Goal: Task Accomplishment & Management: Manage account settings

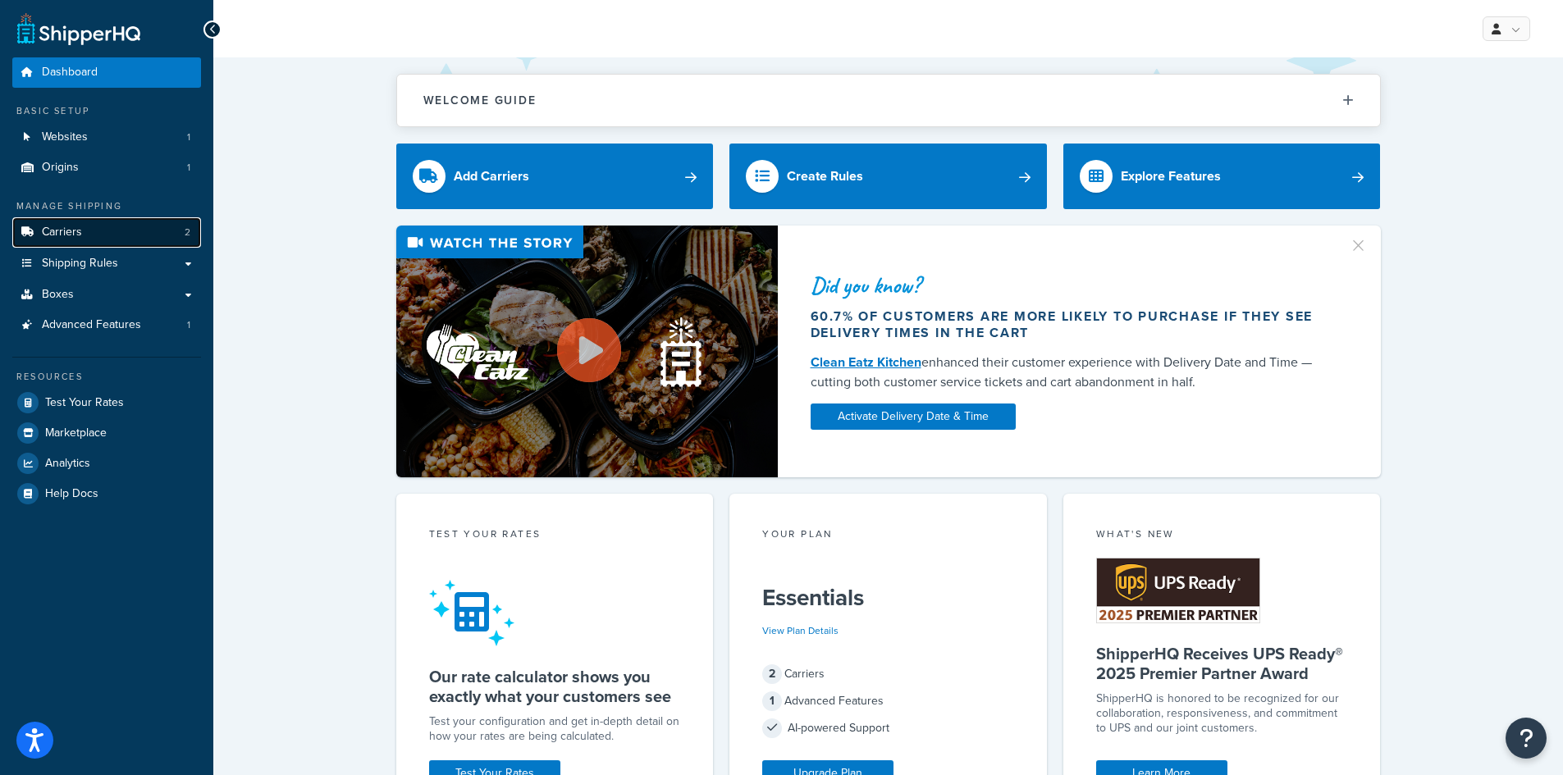
click at [91, 231] on link "Carriers 2" at bounding box center [106, 232] width 189 height 30
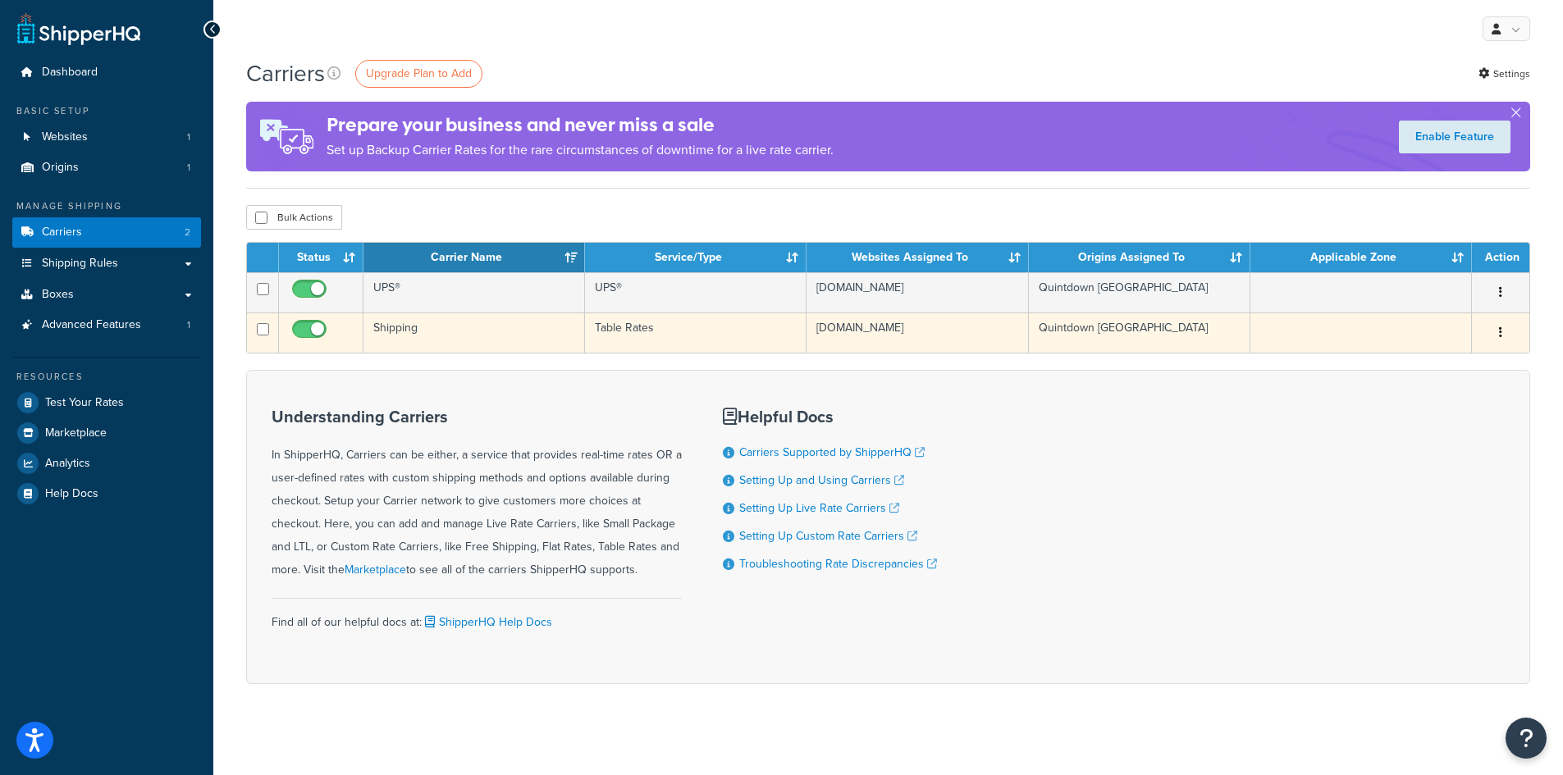
click at [908, 326] on td "[DOMAIN_NAME]" at bounding box center [918, 333] width 222 height 40
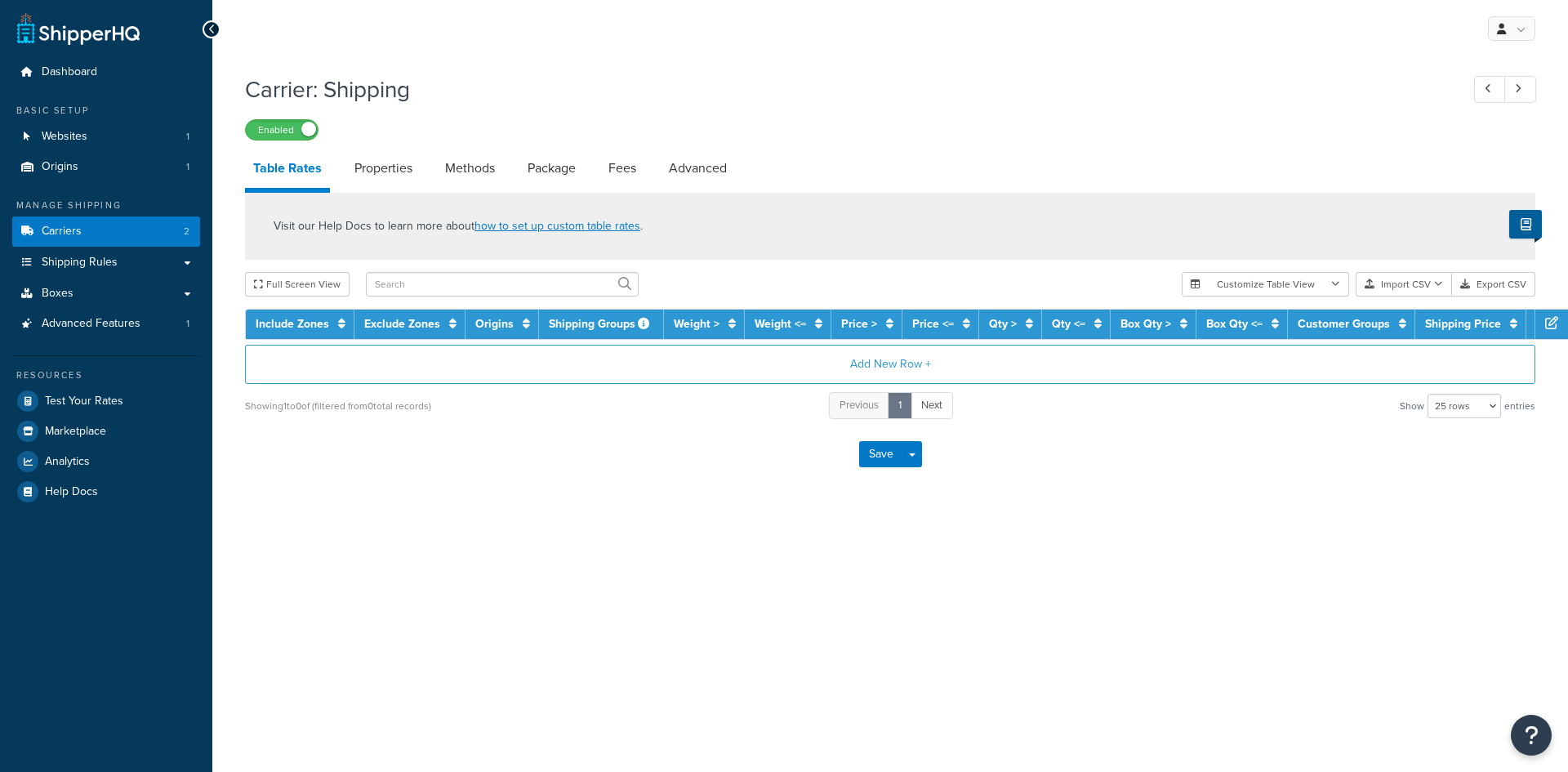
select select "25"
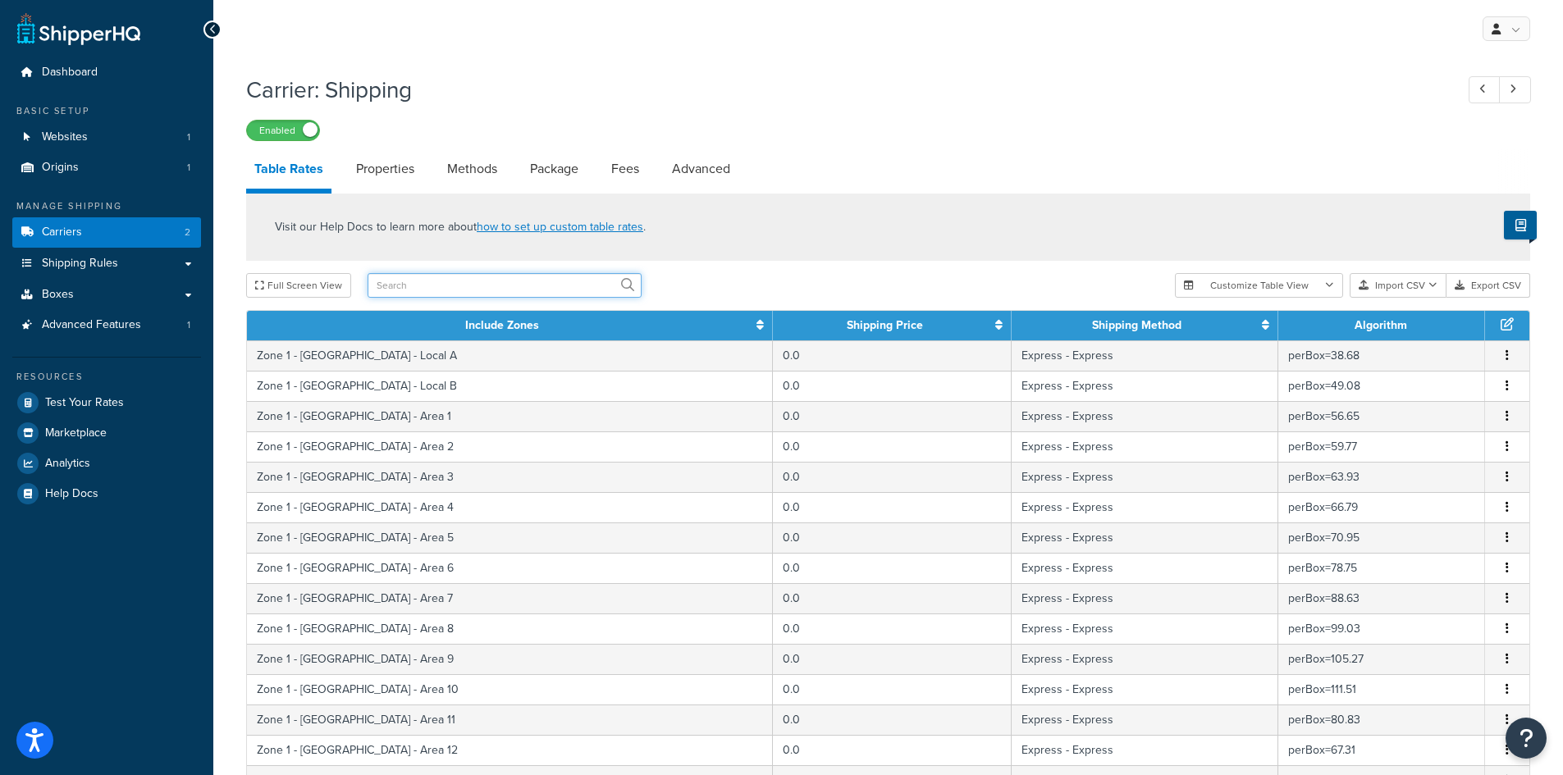
click at [457, 290] on input "text" at bounding box center [505, 285] width 274 height 25
type input "sing"
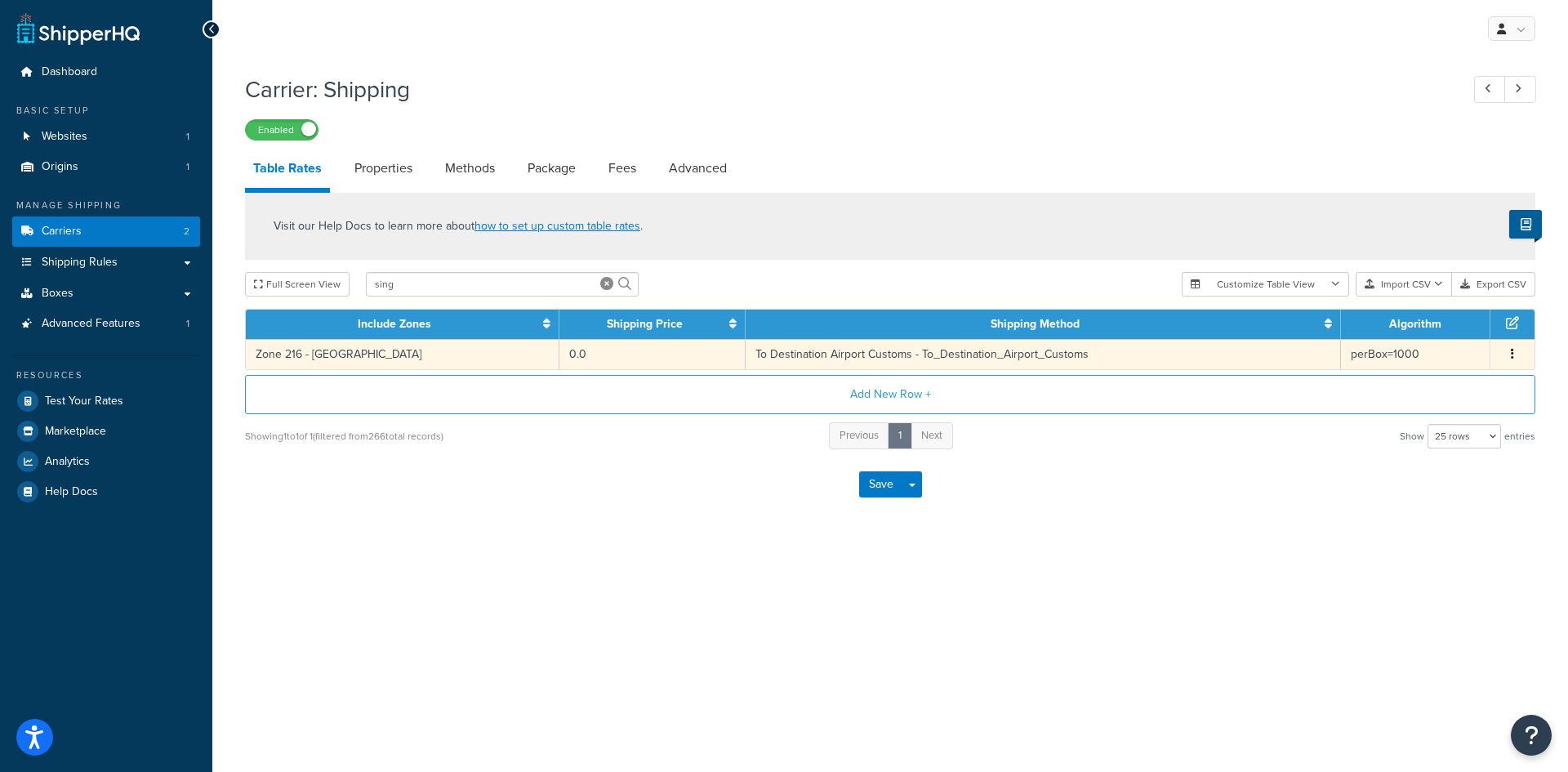
click at [1512, 353] on icon "button" at bounding box center [1512, 354] width 3 height 11
click at [1418, 328] on div "Edit" at bounding box center [1430, 325] width 116 height 34
select select "182208"
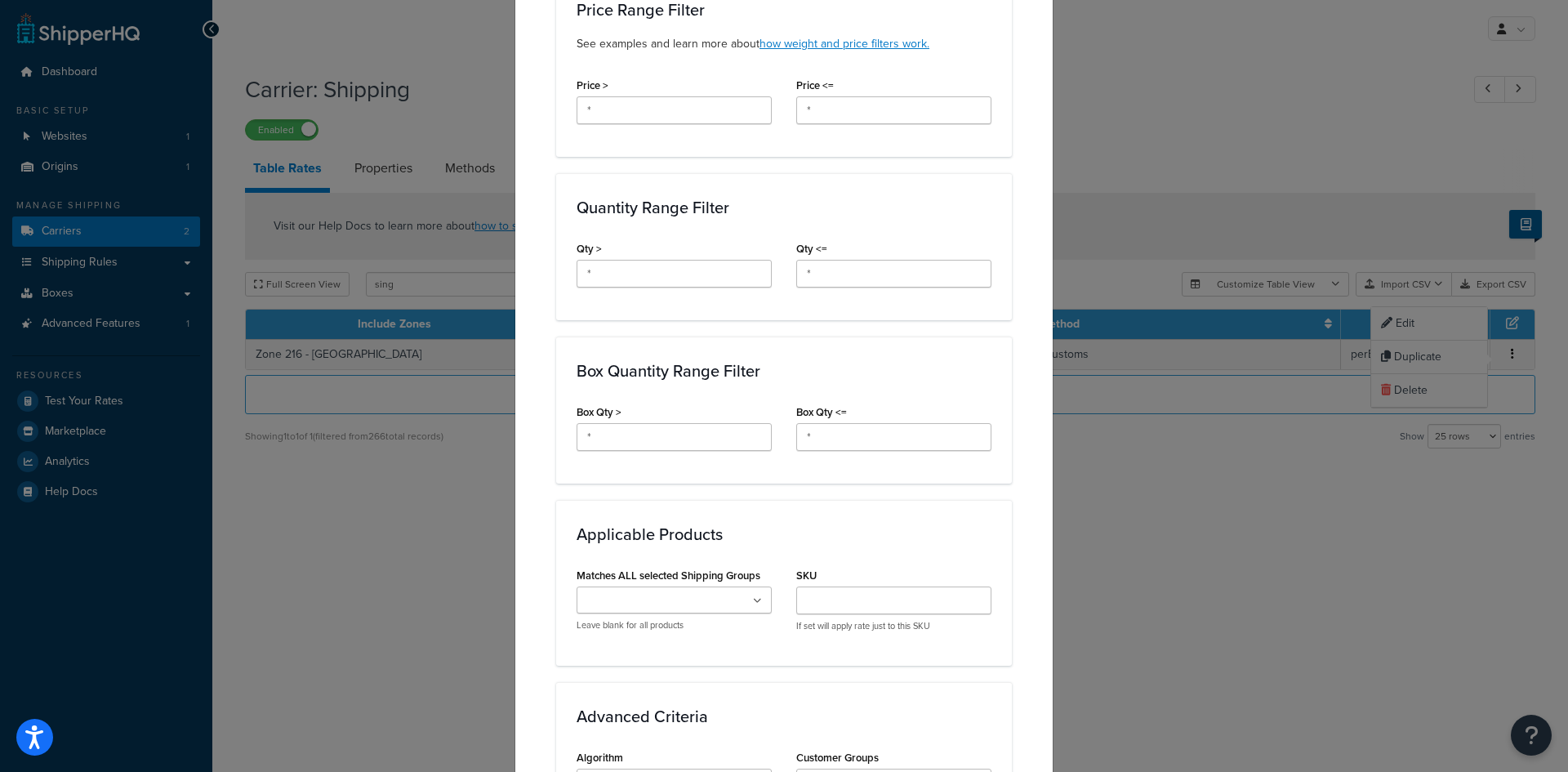
scroll to position [900, 0]
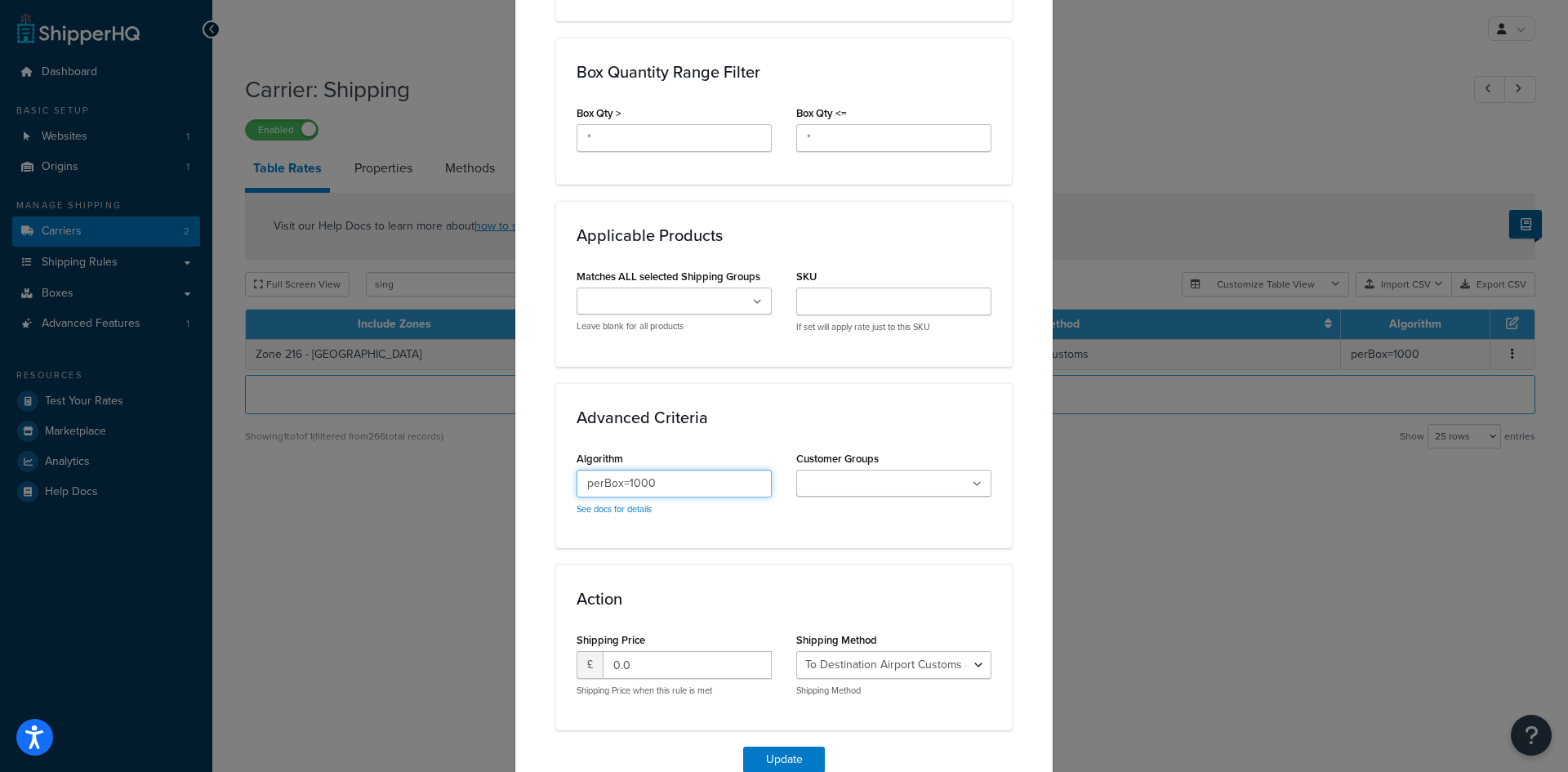
drag, startPoint x: 622, startPoint y: 467, endPoint x: 701, endPoint y: 467, distance: 79.0
click at [701, 470] on input "perBox=1000" at bounding box center [674, 484] width 195 height 28
type input "perBox=487"
click at [781, 747] on button "Update" at bounding box center [784, 760] width 82 height 26
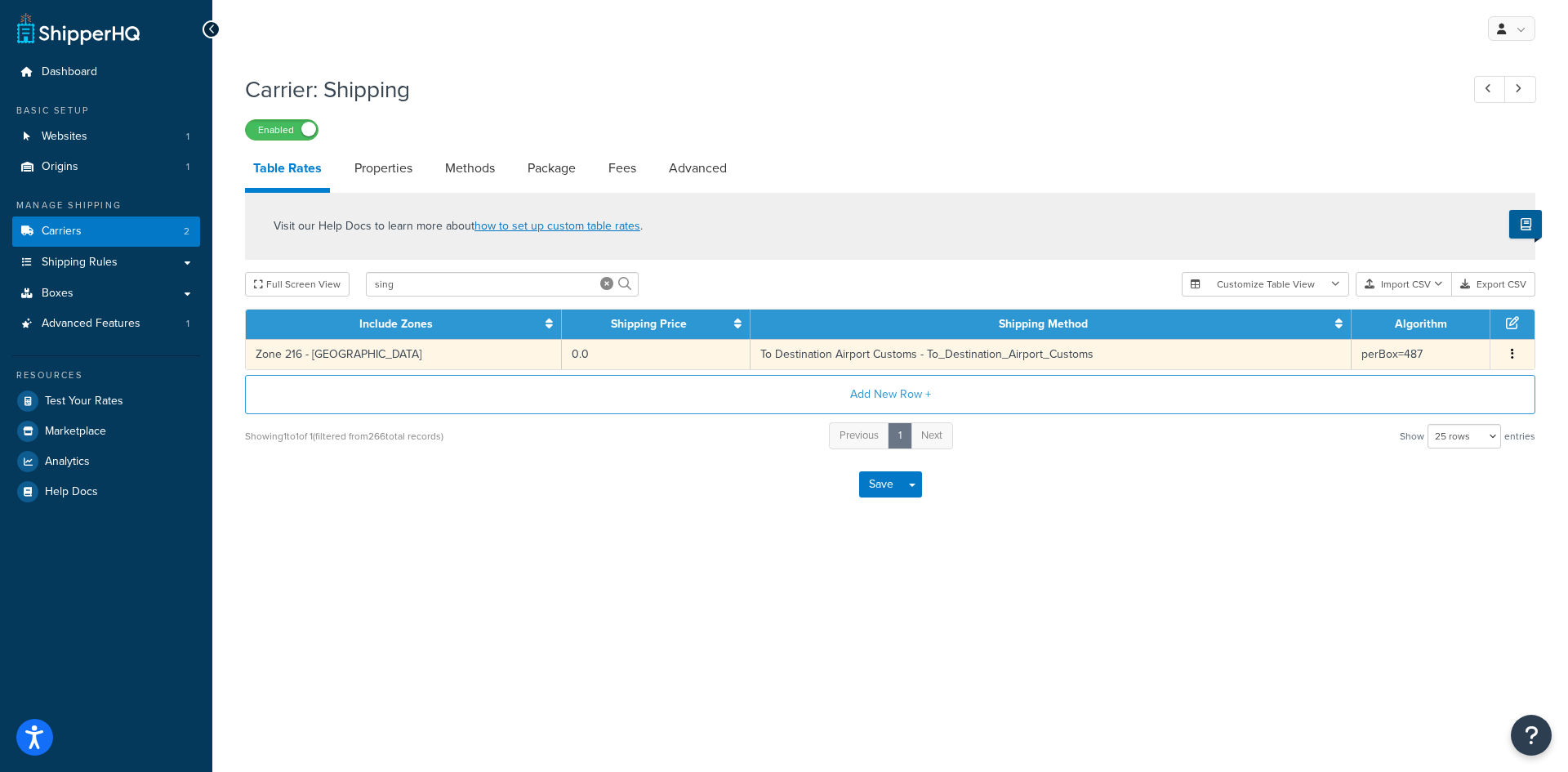
click at [951, 354] on td "To Destination Airport Customs - To_Destination_Airport_Customs" at bounding box center [1051, 355] width 601 height 30
select select "182208"
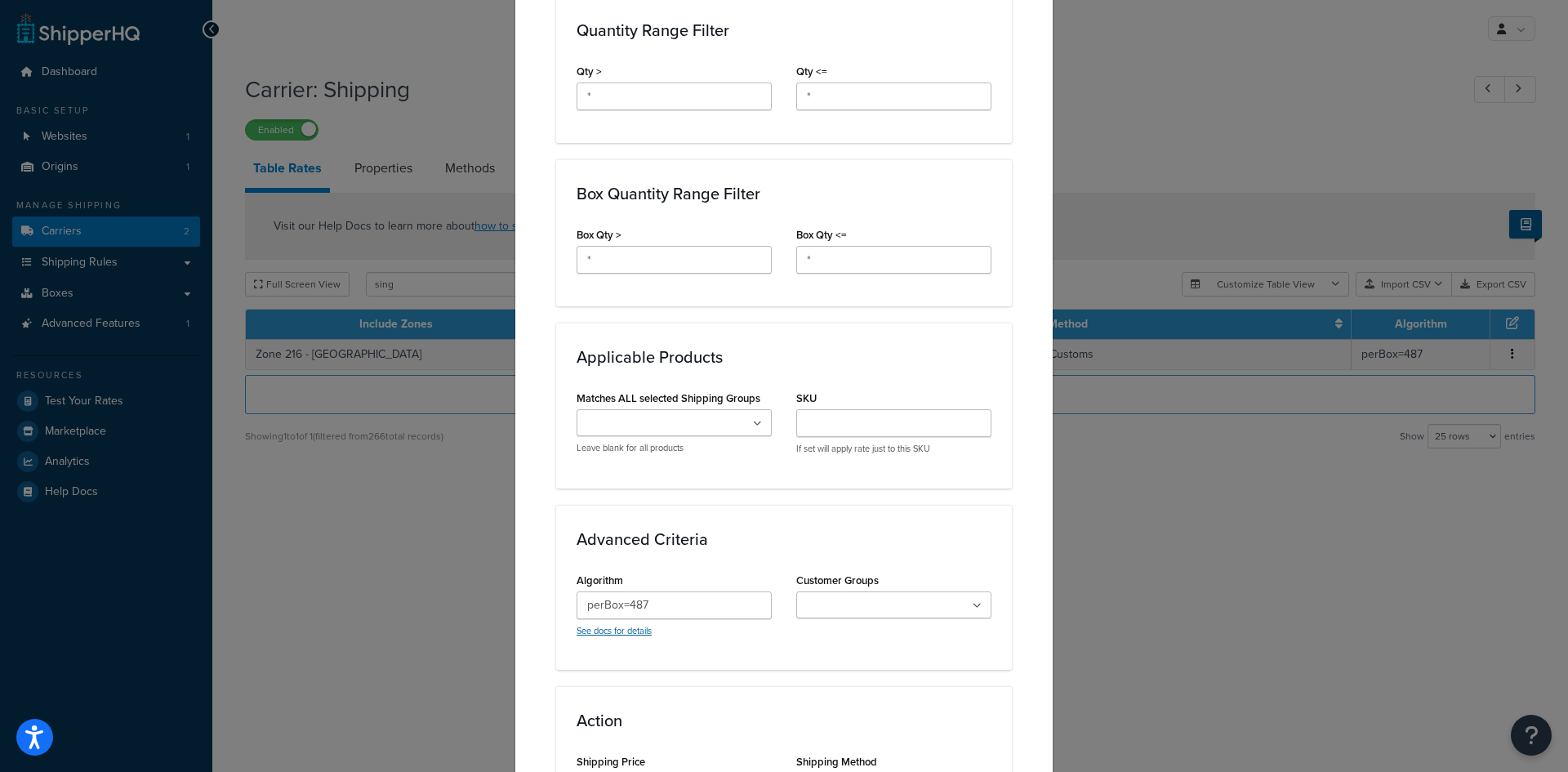
scroll to position [818, 0]
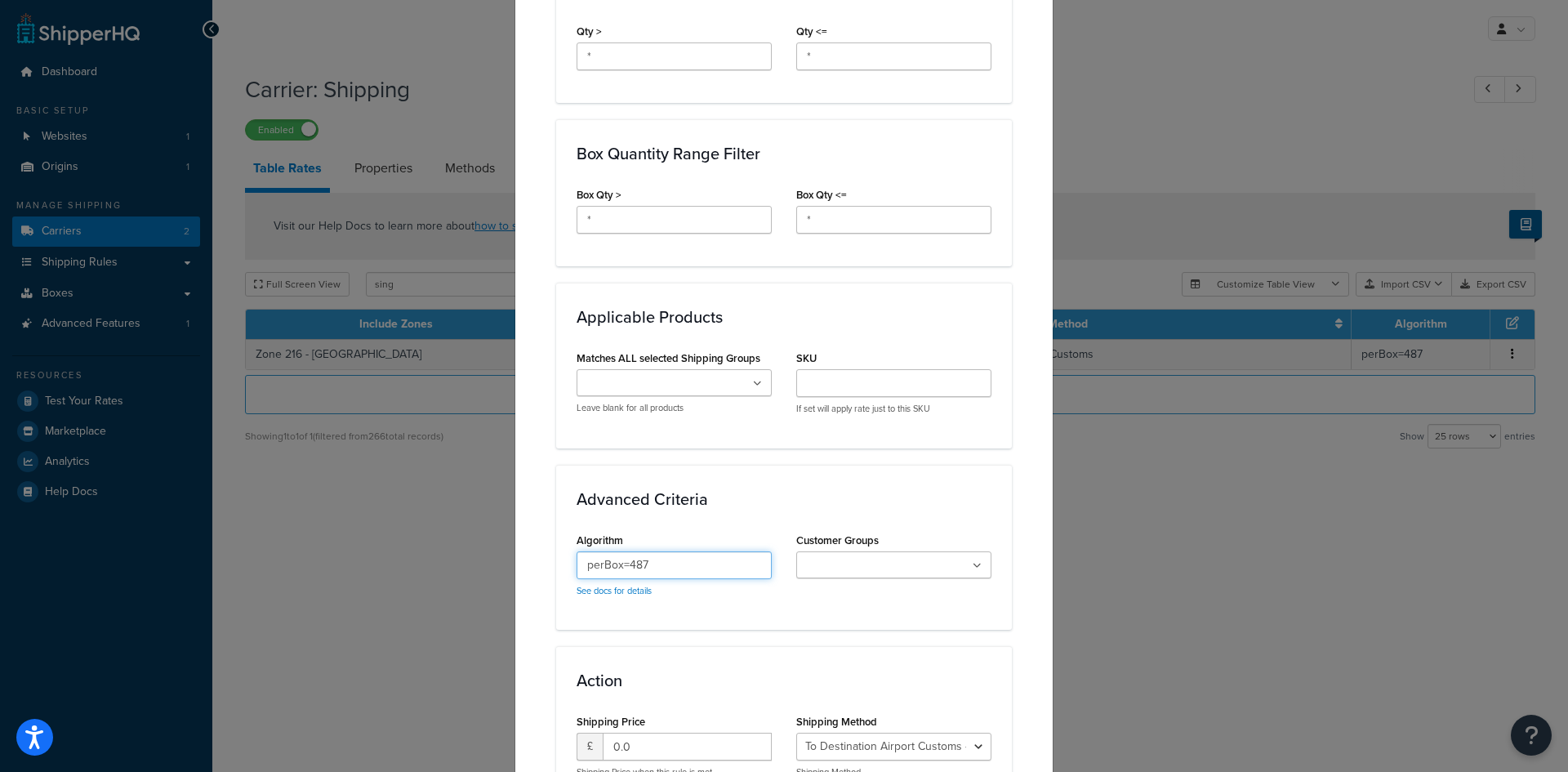
drag, startPoint x: 621, startPoint y: 549, endPoint x: 671, endPoint y: 557, distance: 50.6
click at [671, 557] on input "perBox=487" at bounding box center [674, 566] width 195 height 28
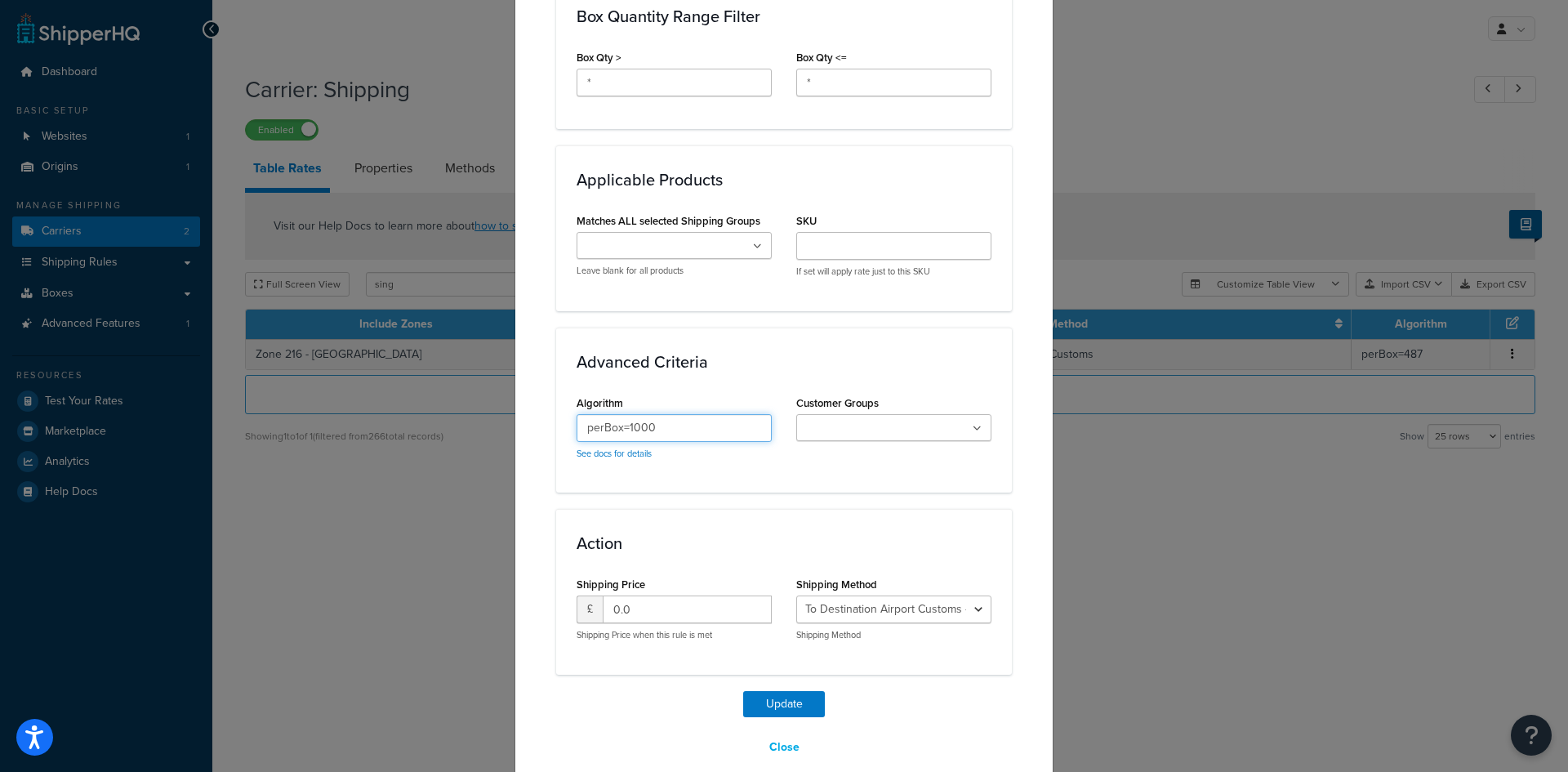
scroll to position [961, 0]
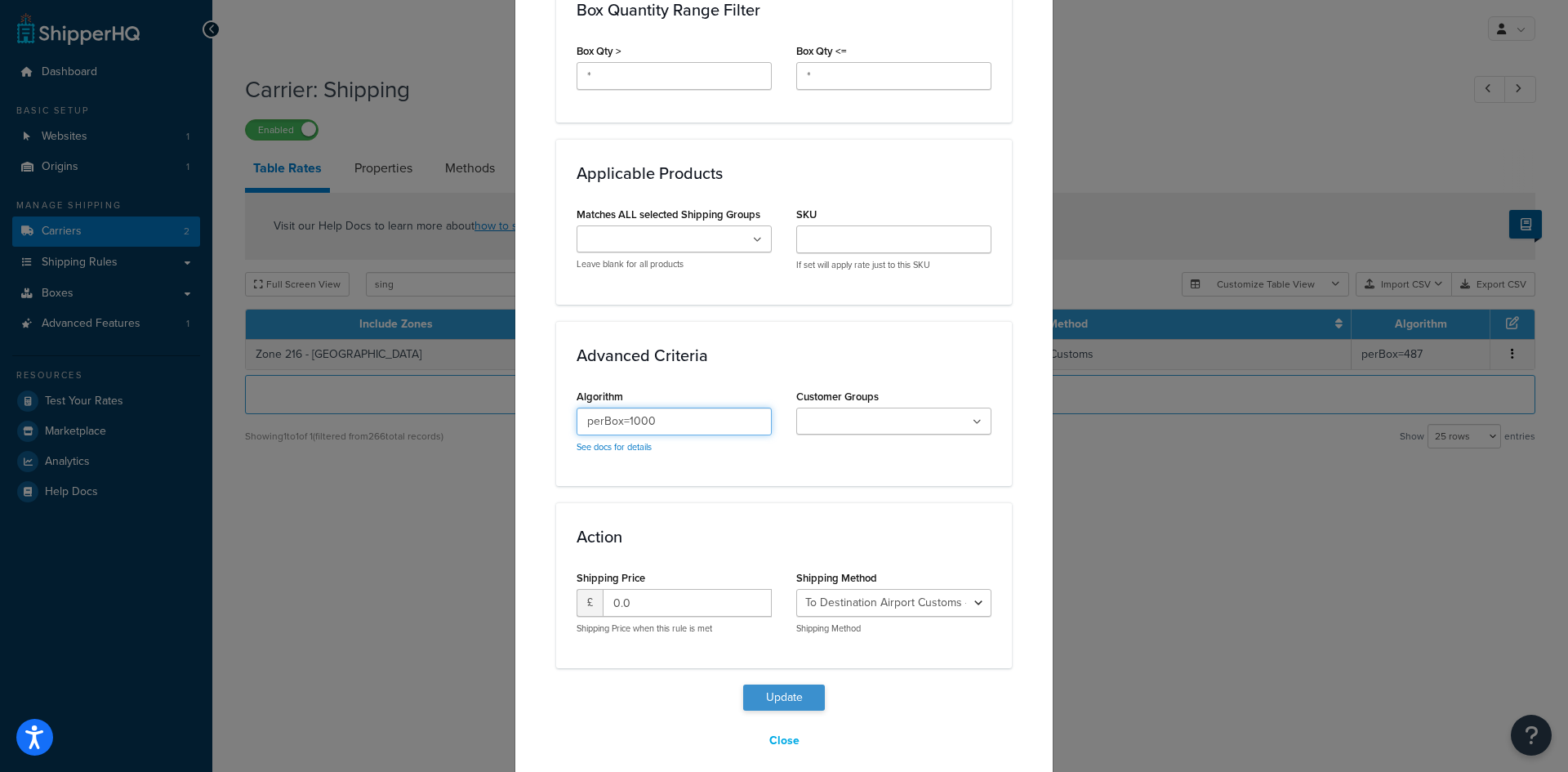
type input "perBox=1000"
click at [800, 687] on button "Update" at bounding box center [784, 698] width 82 height 26
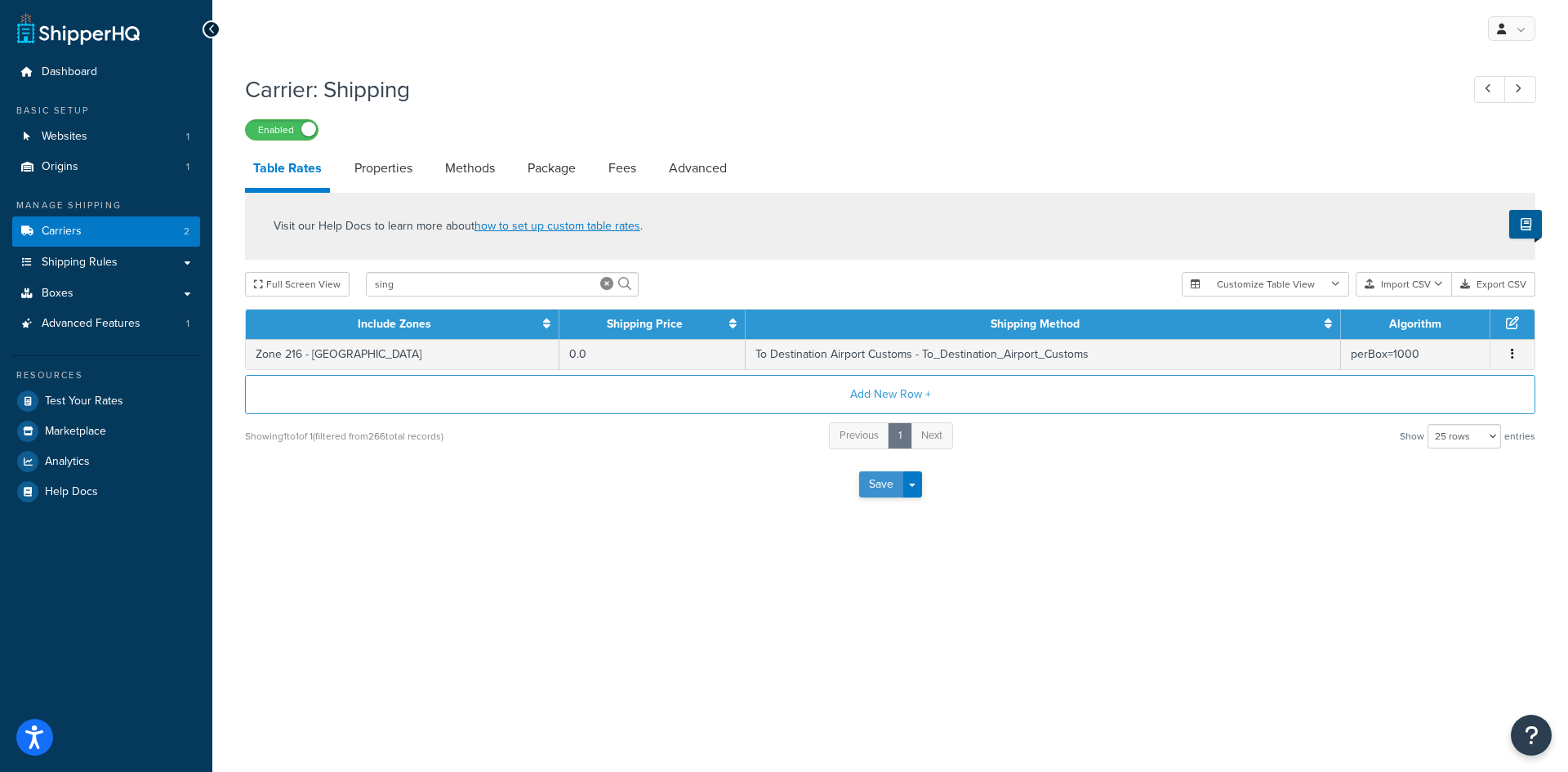
click at [884, 489] on button "Save" at bounding box center [881, 484] width 44 height 26
